Goal: Navigation & Orientation: Find specific page/section

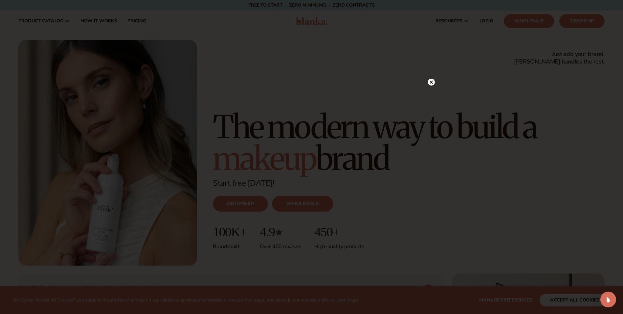
click at [430, 80] on circle at bounding box center [431, 82] width 7 height 7
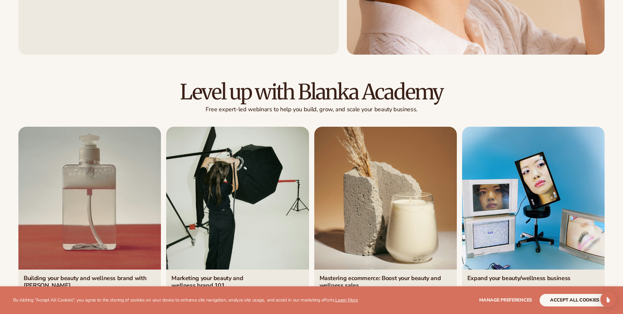
scroll to position [3107, 0]
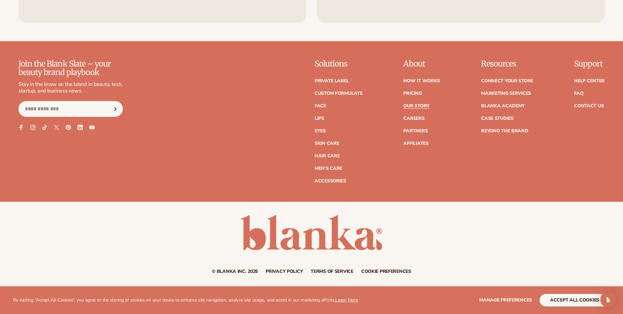
click at [414, 104] on link "Our Story" at bounding box center [417, 106] width 26 height 5
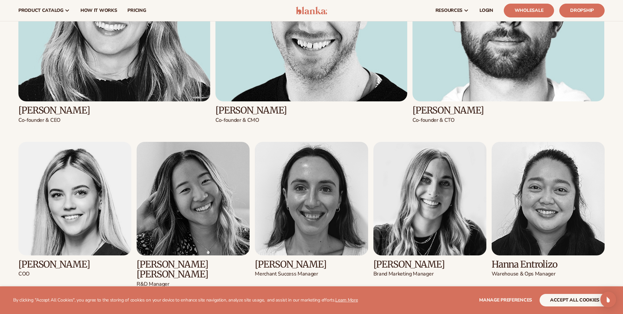
scroll to position [920, 0]
